Goal: Task Accomplishment & Management: Manage account settings

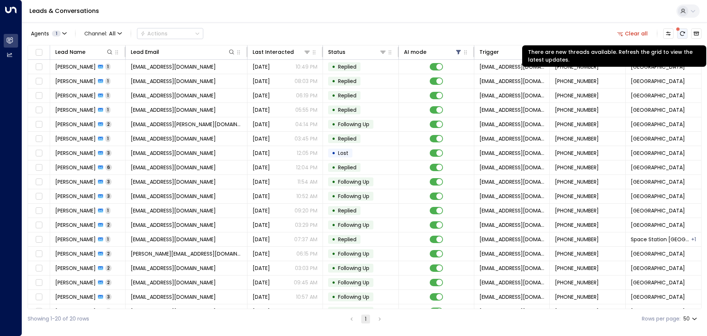
click at [681, 34] on icon "There are new threads available. Refresh the grid to view the latest updates." at bounding box center [683, 34] width 6 height 6
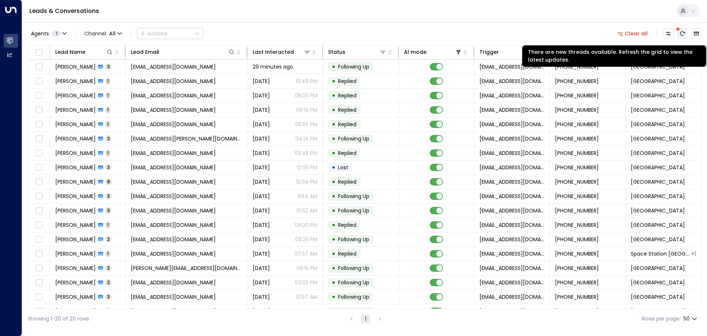
click at [682, 34] on icon "There are new threads available. Refresh the grid to view the latest updates." at bounding box center [683, 34] width 6 height 6
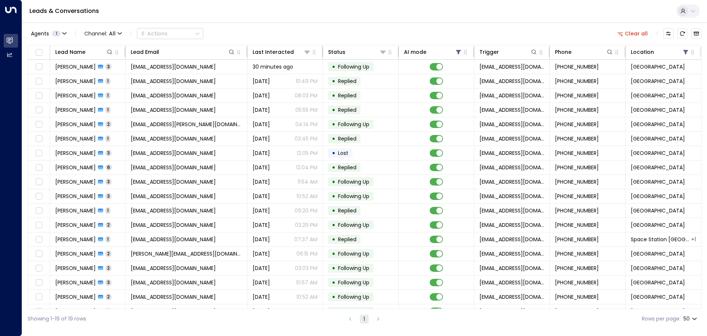
click at [312, 24] on div "Agents 1 Channel: All Actions Clear all Lead Name Lead Email Last Interacted St…" at bounding box center [365, 175] width 674 height 306
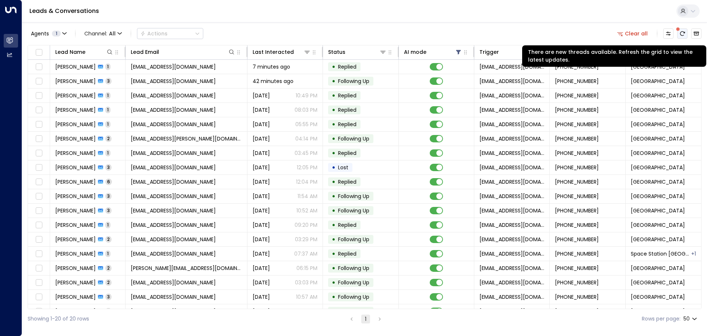
click at [682, 34] on icon "There are new threads available. Refresh the grid to view the latest updates." at bounding box center [683, 34] width 6 height 6
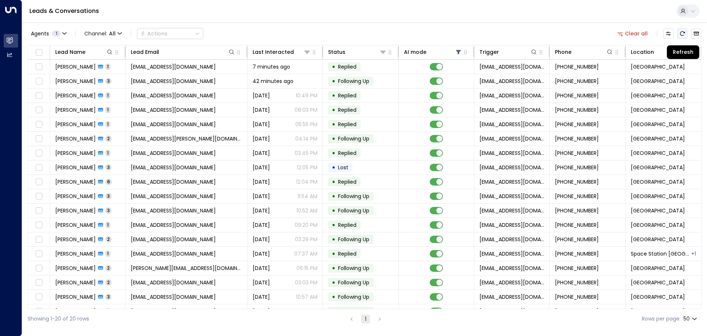
click at [682, 36] on icon "Refresh" at bounding box center [683, 34] width 6 height 6
click at [686, 35] on button "Refresh" at bounding box center [683, 33] width 10 height 10
click at [685, 32] on icon "Refresh" at bounding box center [682, 33] width 5 height 4
click at [681, 34] on icon "Refresh" at bounding box center [683, 34] width 6 height 6
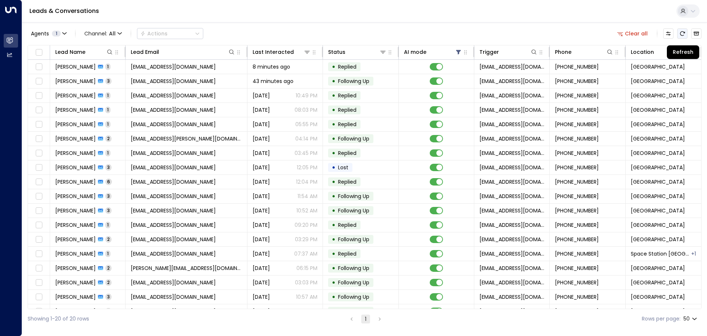
click at [686, 33] on button "Refresh" at bounding box center [683, 33] width 10 height 10
click at [685, 33] on icon "Refresh" at bounding box center [682, 33] width 5 height 4
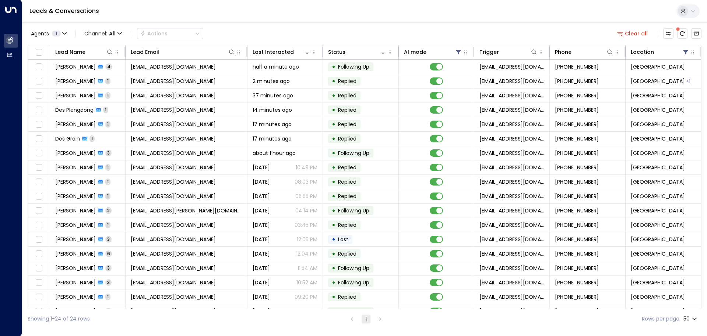
click at [679, 31] on span at bounding box center [678, 29] width 4 height 4
click at [682, 34] on icon "There are new threads available. Refresh the grid to view the latest updates." at bounding box center [683, 34] width 6 height 6
